Goal: Task Accomplishment & Management: Use online tool/utility

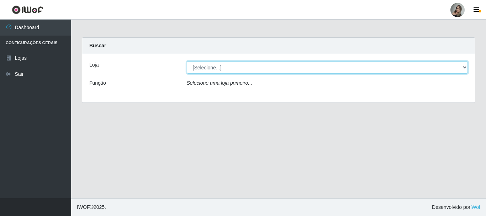
click at [465, 71] on select "[Selecione...] Supermercado Sao Francisco - Amarante" at bounding box center [327, 67] width 281 height 12
select select "383"
click at [187, 61] on select "[Selecione...] Supermercado Sao Francisco - Amarante" at bounding box center [327, 67] width 281 height 12
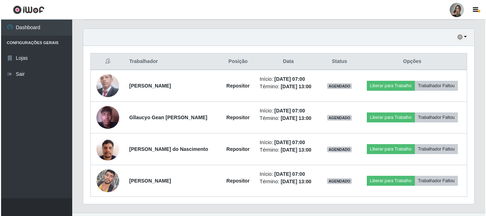
scroll to position [256, 0]
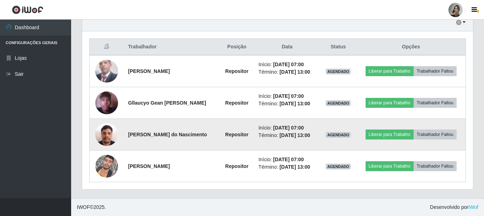
click at [111, 137] on img at bounding box center [106, 134] width 23 height 30
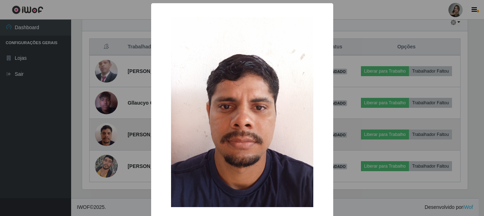
scroll to position [148, 387]
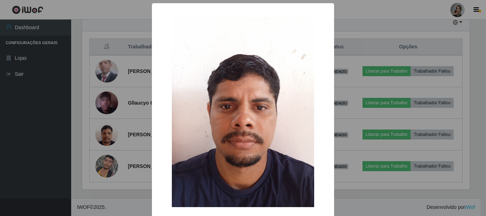
click at [122, 6] on div "× OK Cancel" at bounding box center [243, 108] width 486 height 216
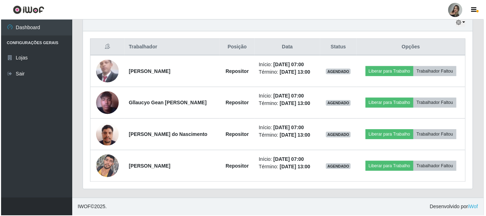
scroll to position [148, 391]
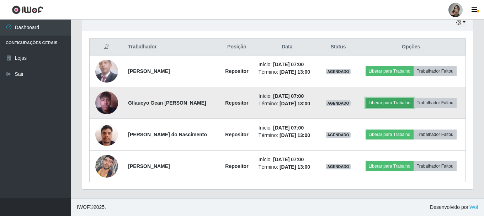
click at [386, 101] on button "Liberar para Trabalho" at bounding box center [389, 103] width 48 height 10
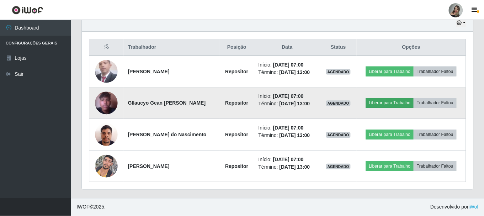
scroll to position [148, 387]
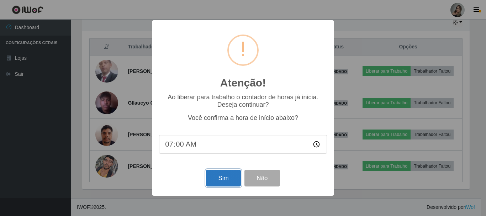
click at [234, 178] on button "Sim" at bounding box center [223, 178] width 34 height 17
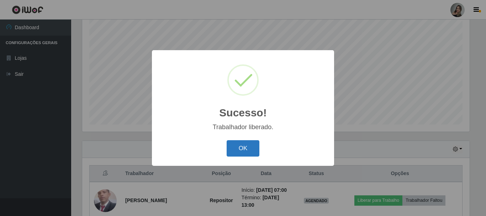
click at [230, 147] on button "OK" at bounding box center [242, 148] width 33 height 17
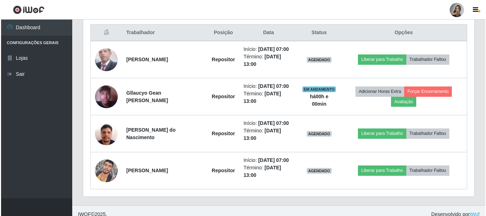
scroll to position [271, 0]
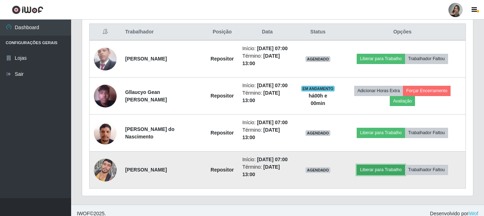
click at [398, 168] on button "Liberar para Trabalho" at bounding box center [380, 170] width 48 height 10
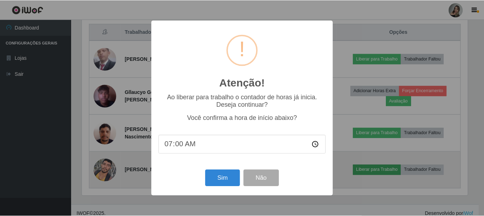
scroll to position [148, 387]
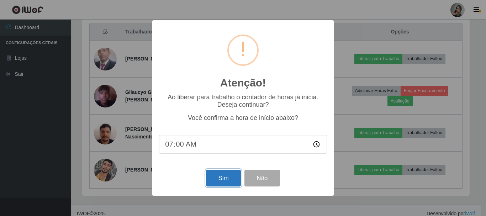
click at [219, 181] on button "Sim" at bounding box center [223, 178] width 34 height 17
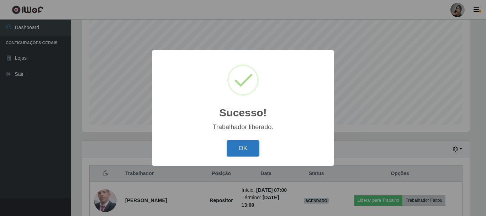
click at [231, 151] on button "OK" at bounding box center [242, 148] width 33 height 17
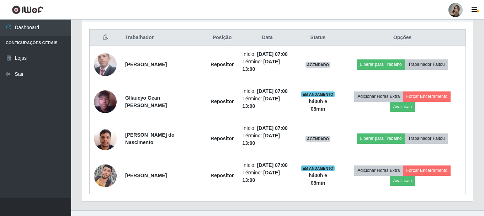
scroll to position [268, 0]
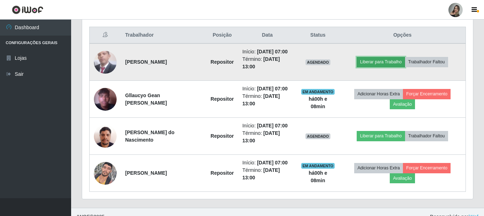
click at [396, 60] on button "Liberar para Trabalho" at bounding box center [380, 62] width 48 height 10
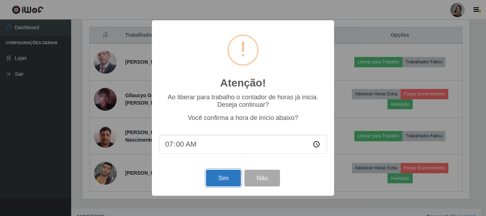
click at [223, 180] on button "Sim" at bounding box center [223, 178] width 34 height 17
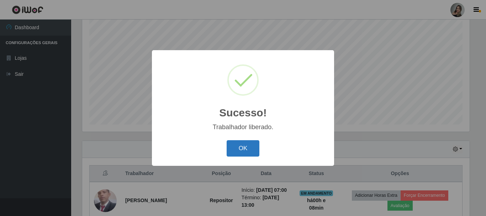
click at [230, 150] on button "OK" at bounding box center [242, 148] width 33 height 17
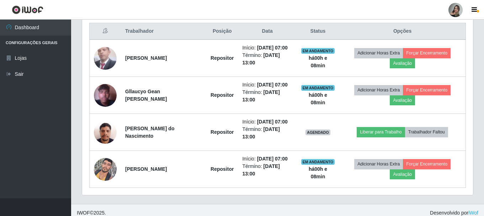
scroll to position [274, 0]
